Goal: Transaction & Acquisition: Purchase product/service

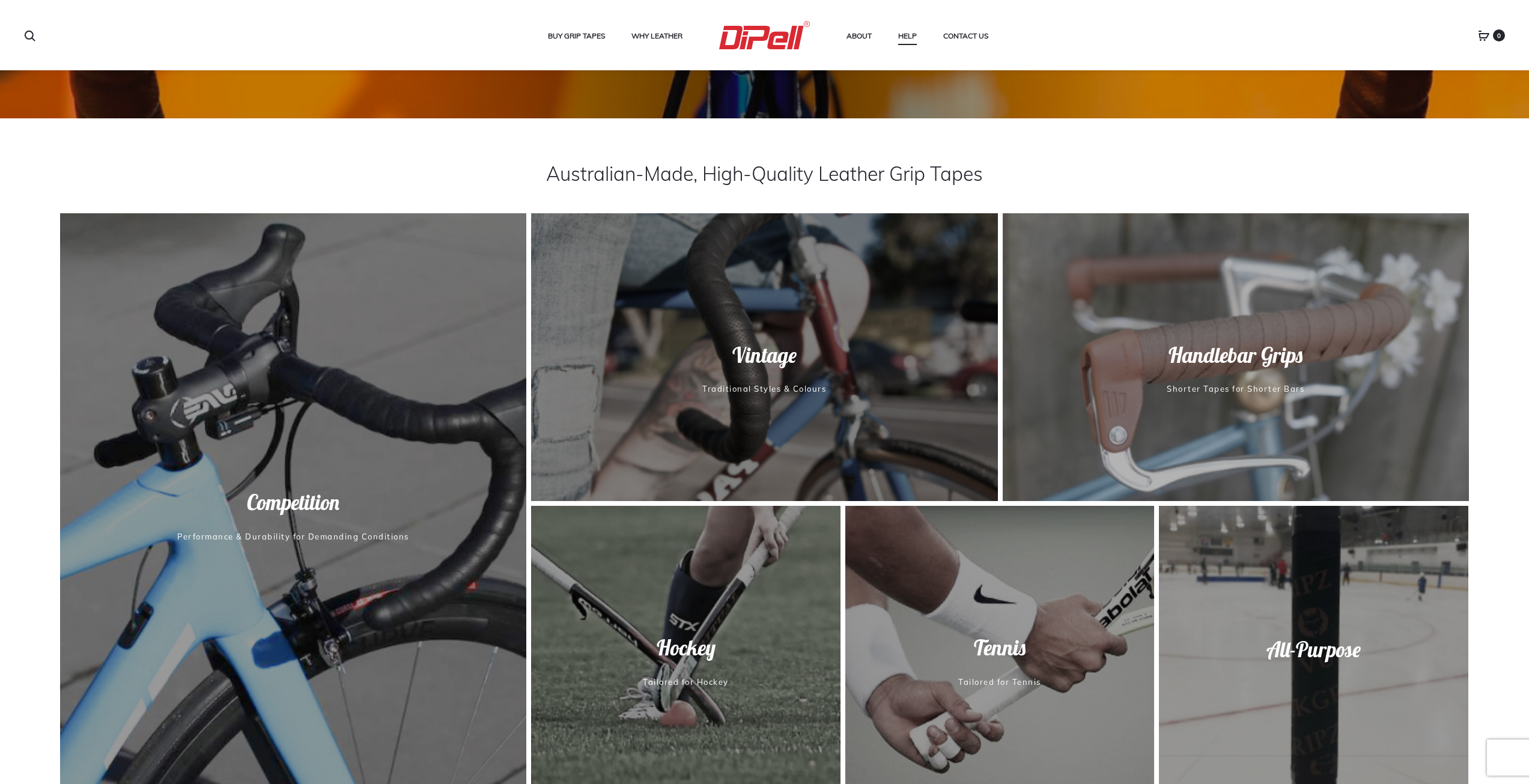
scroll to position [721, 0]
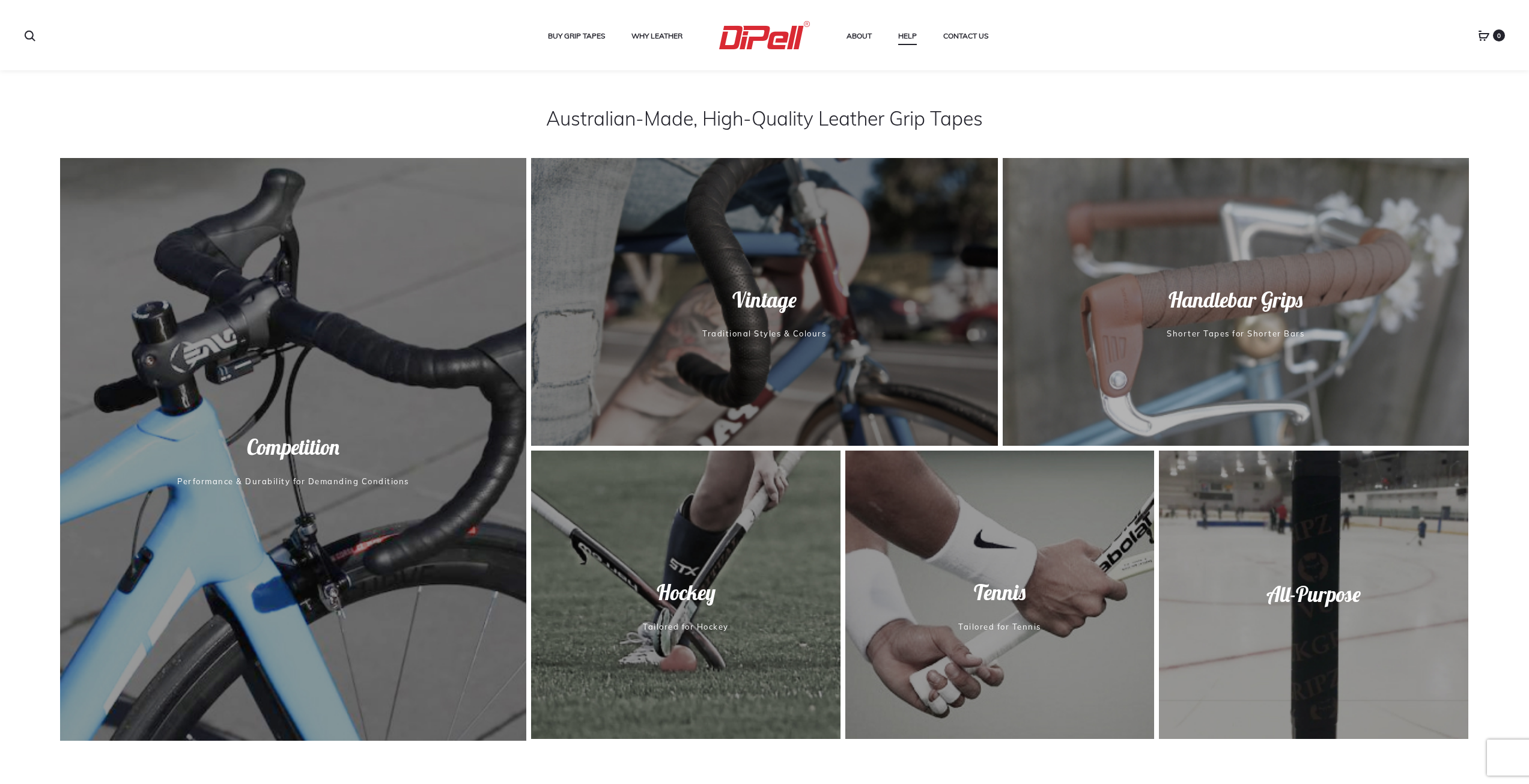
click at [751, 304] on span "Vintage" at bounding box center [764, 300] width 471 height 28
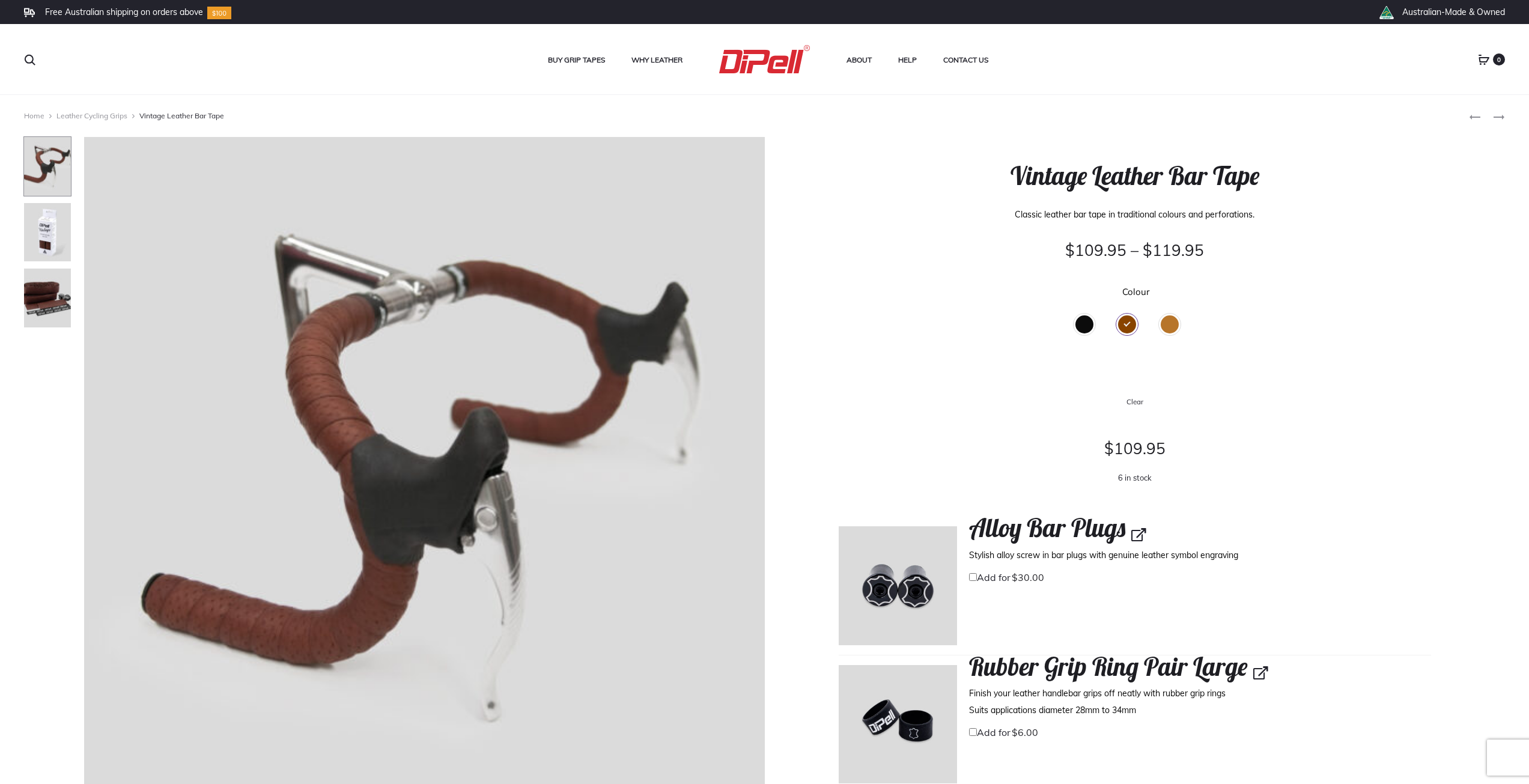
click at [1079, 321] on div "Black" at bounding box center [1085, 324] width 18 height 18
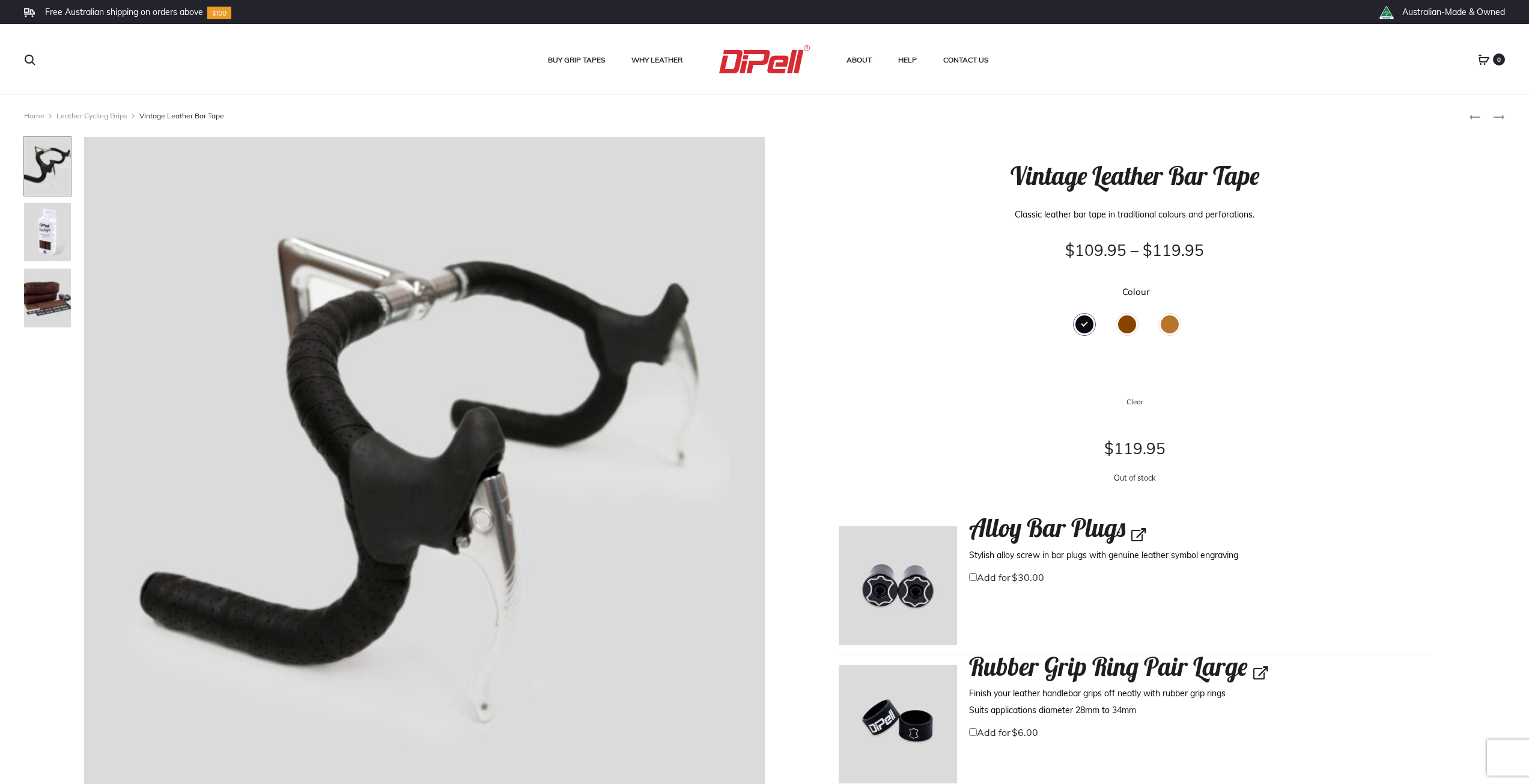
click at [1133, 328] on div "Brown" at bounding box center [1127, 324] width 18 height 18
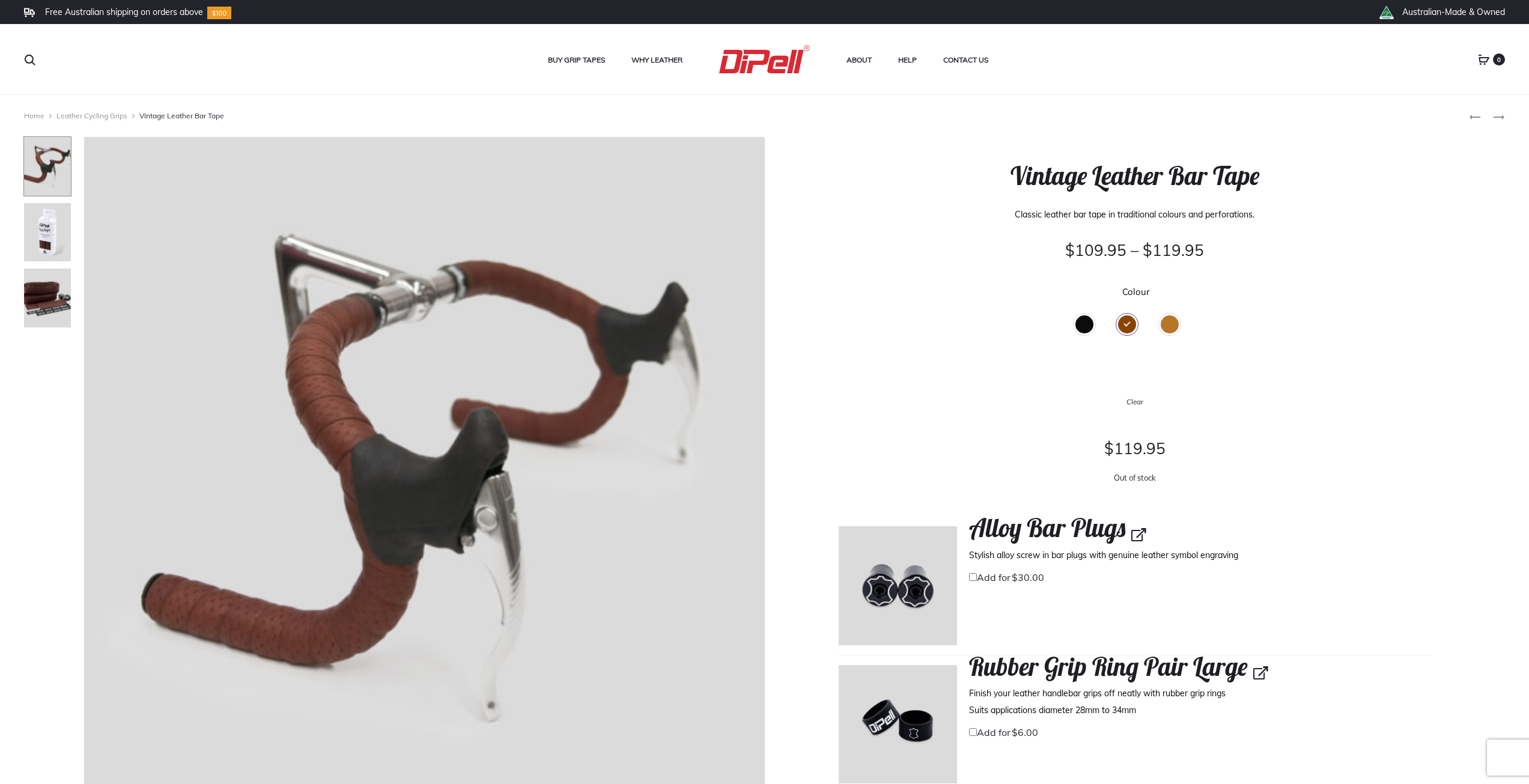
click at [1172, 330] on div "Tan" at bounding box center [1170, 324] width 18 height 18
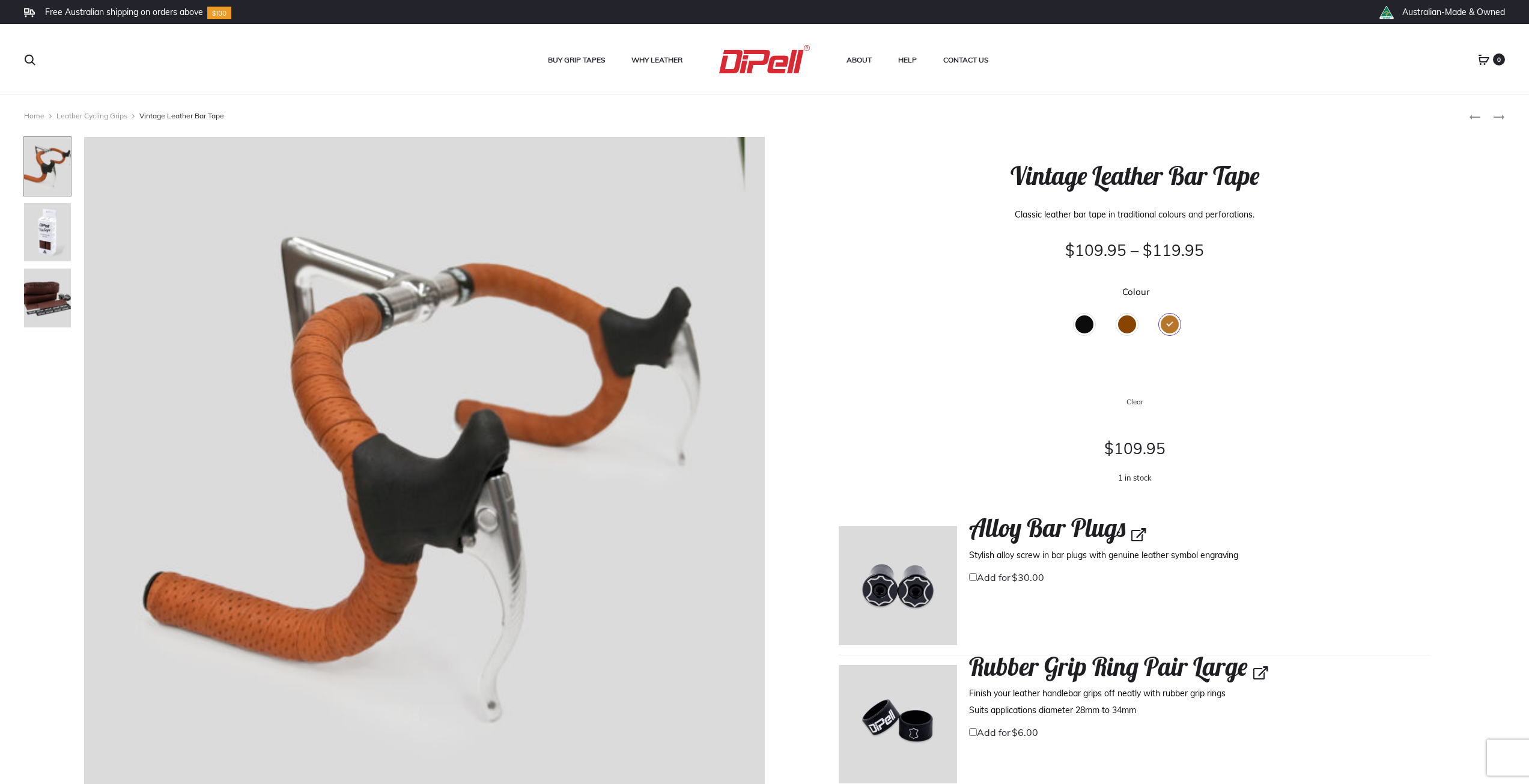
click at [1129, 326] on div "Brown" at bounding box center [1127, 324] width 18 height 18
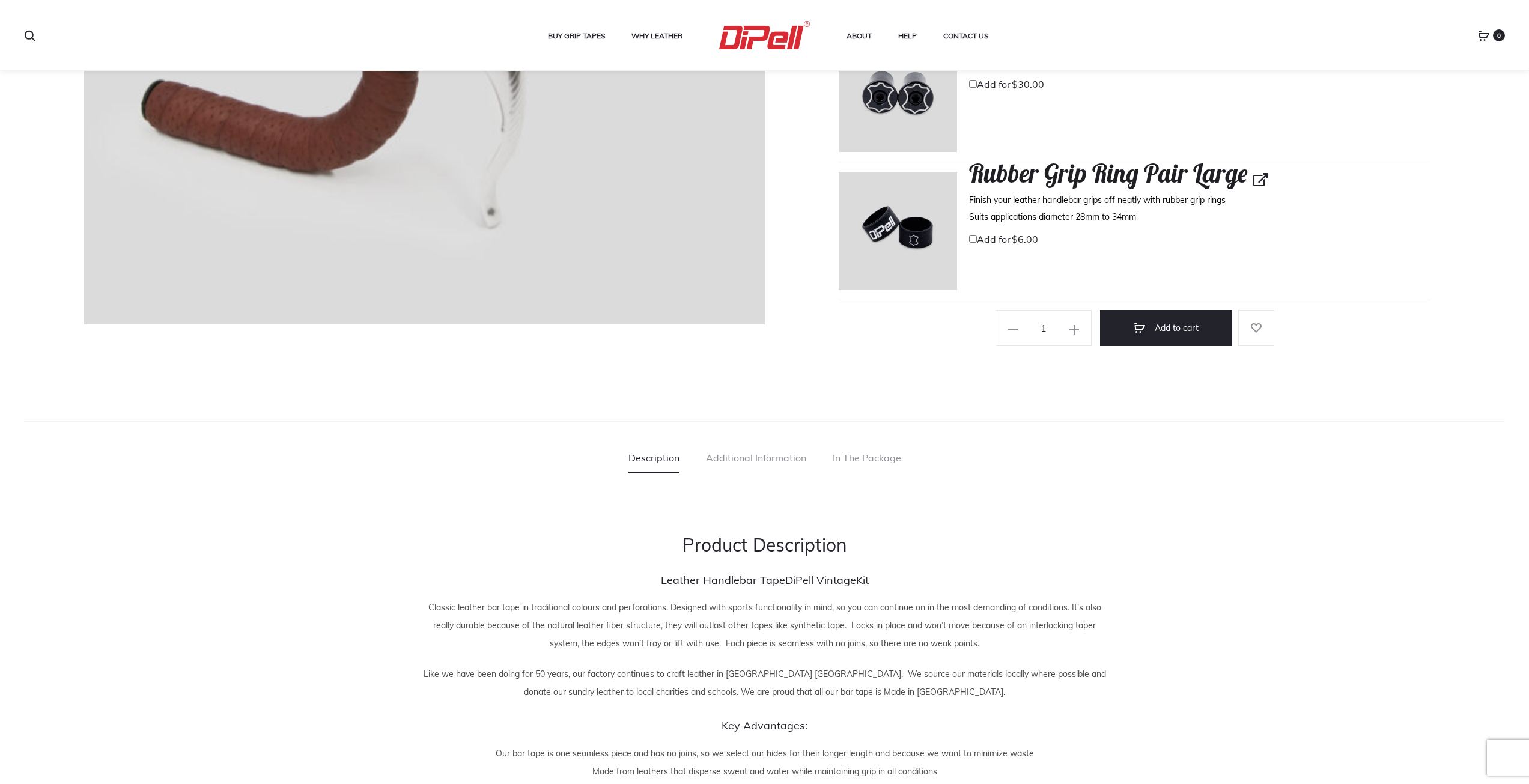
scroll to position [541, 0]
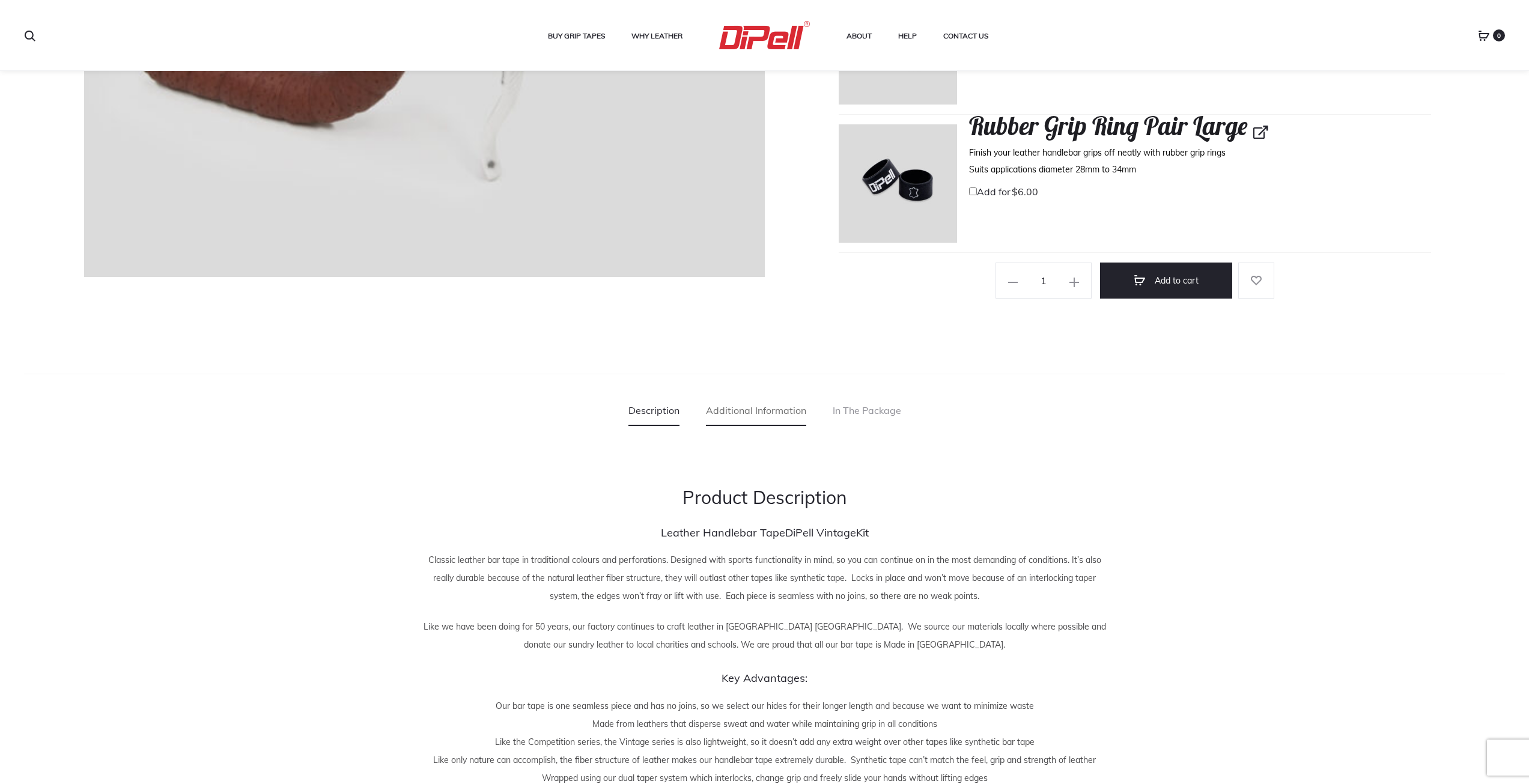
click at [716, 410] on link "Additional Information" at bounding box center [756, 410] width 100 height 30
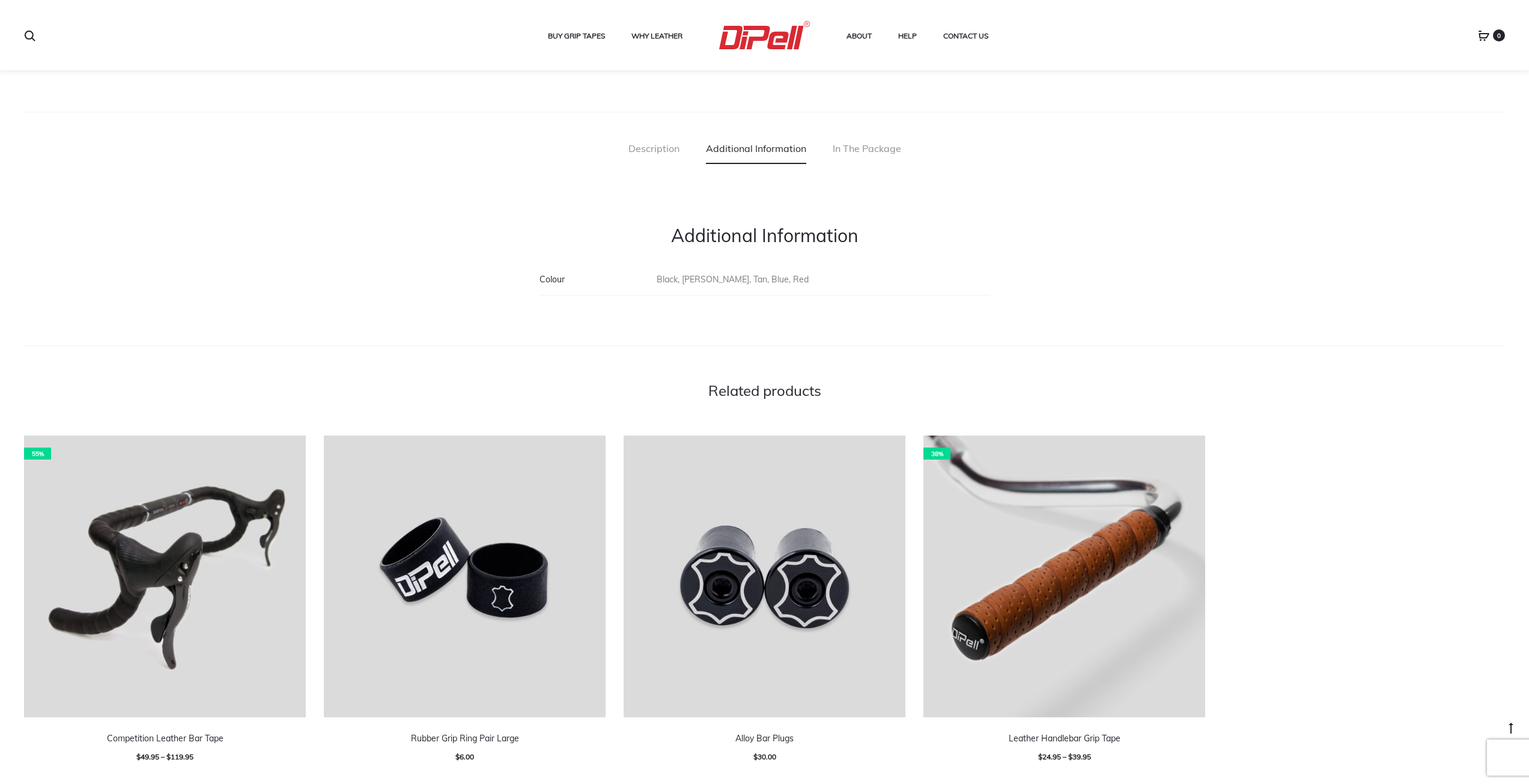
scroll to position [601, 0]
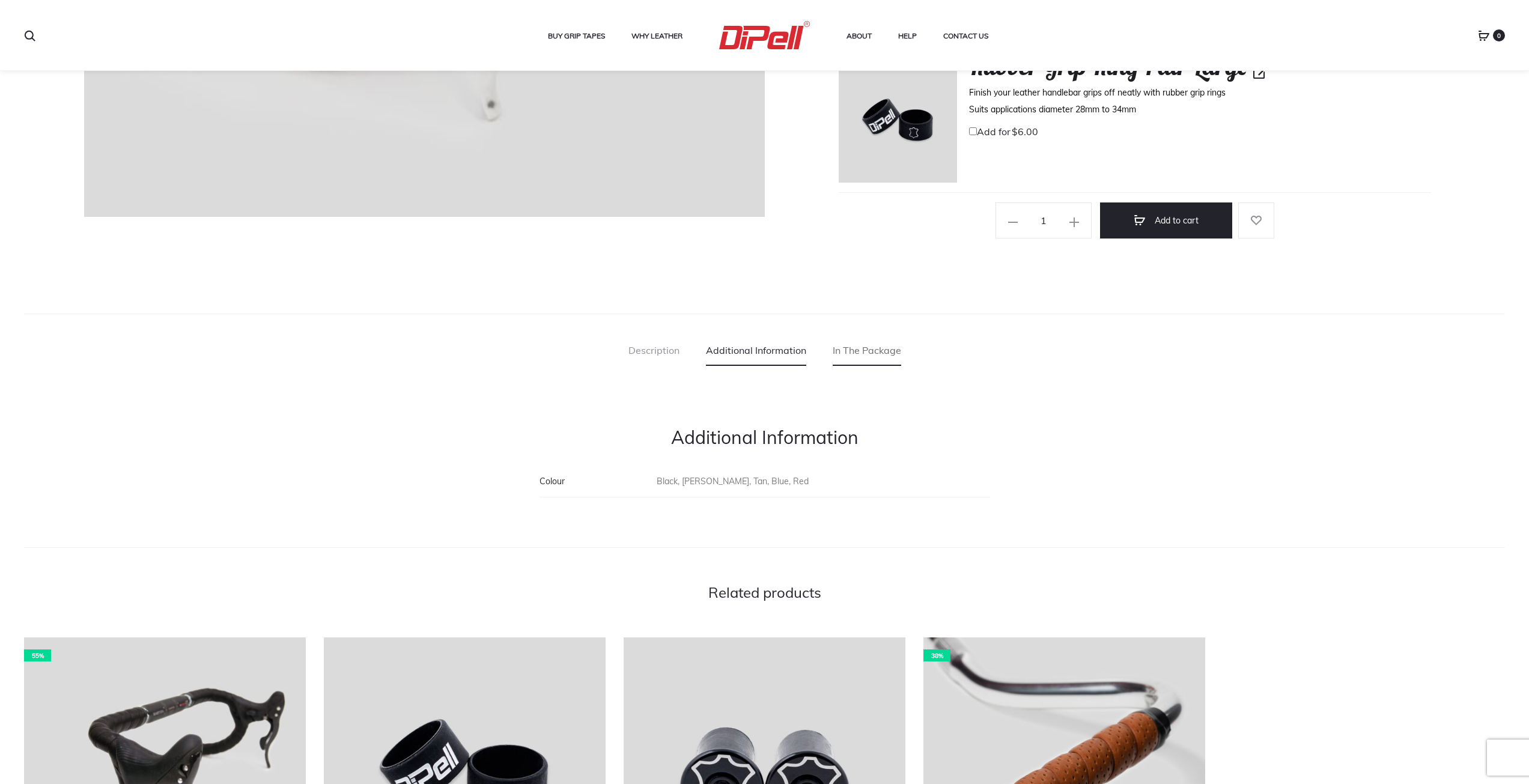
click at [858, 348] on link "In The Package" at bounding box center [867, 350] width 68 height 30
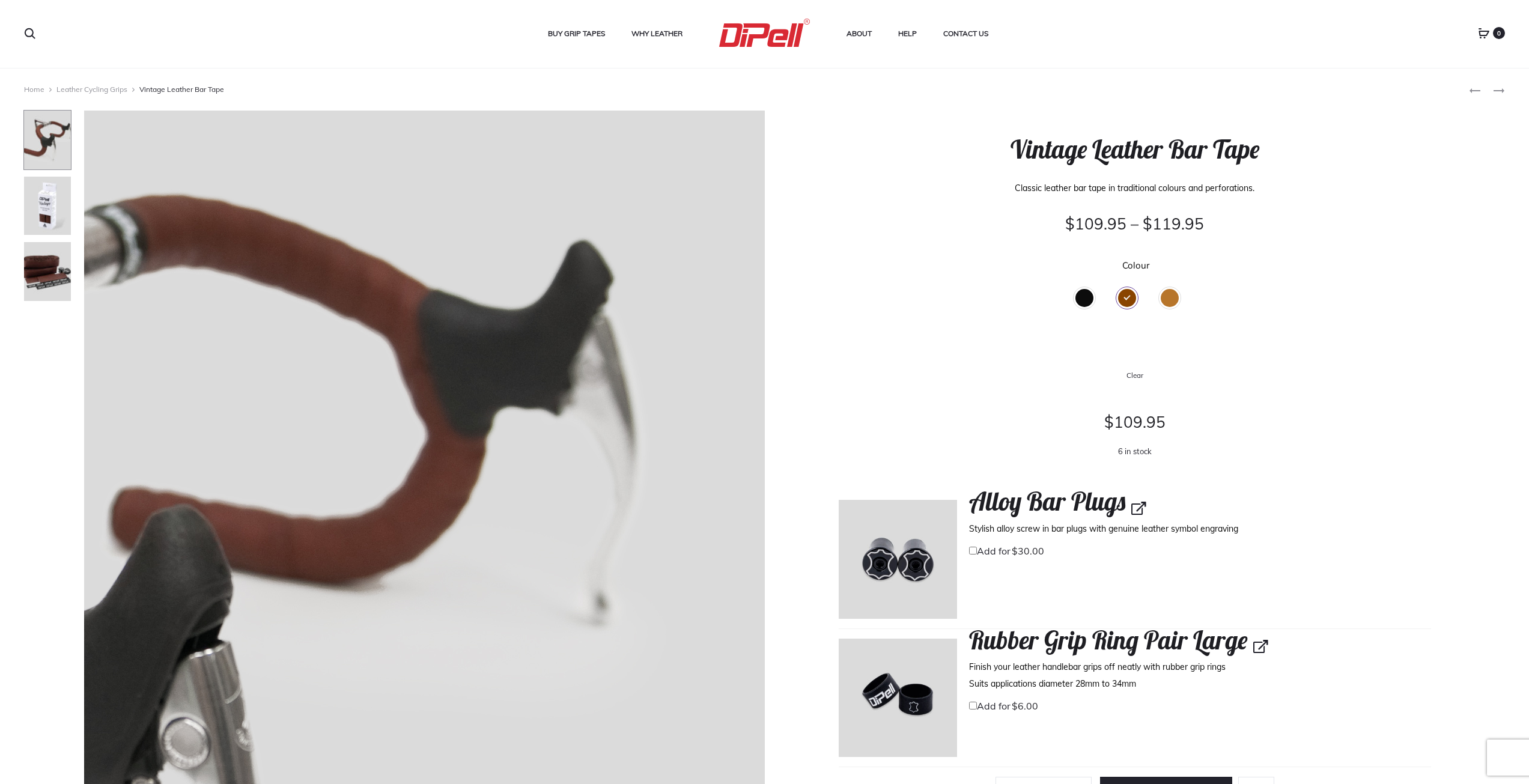
scroll to position [0, 0]
